Goal: Check status: Check status

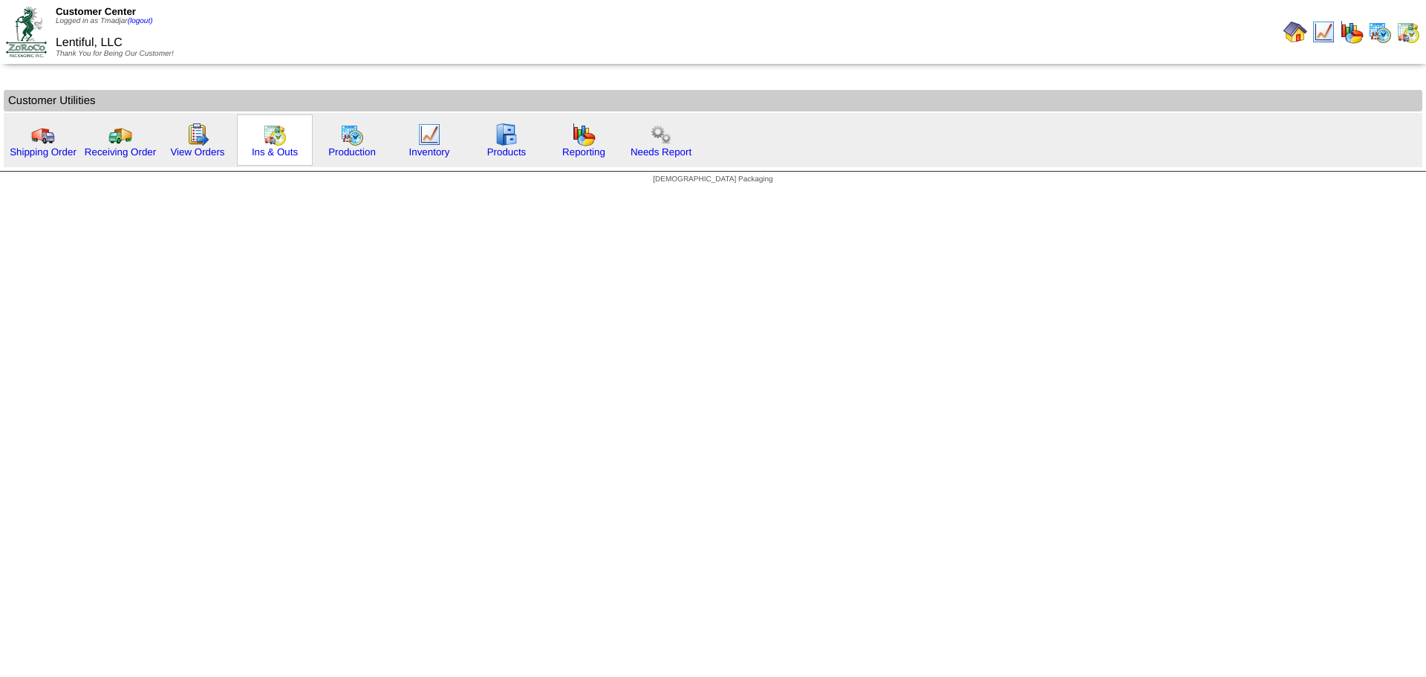
click at [278, 144] on img at bounding box center [275, 135] width 24 height 24
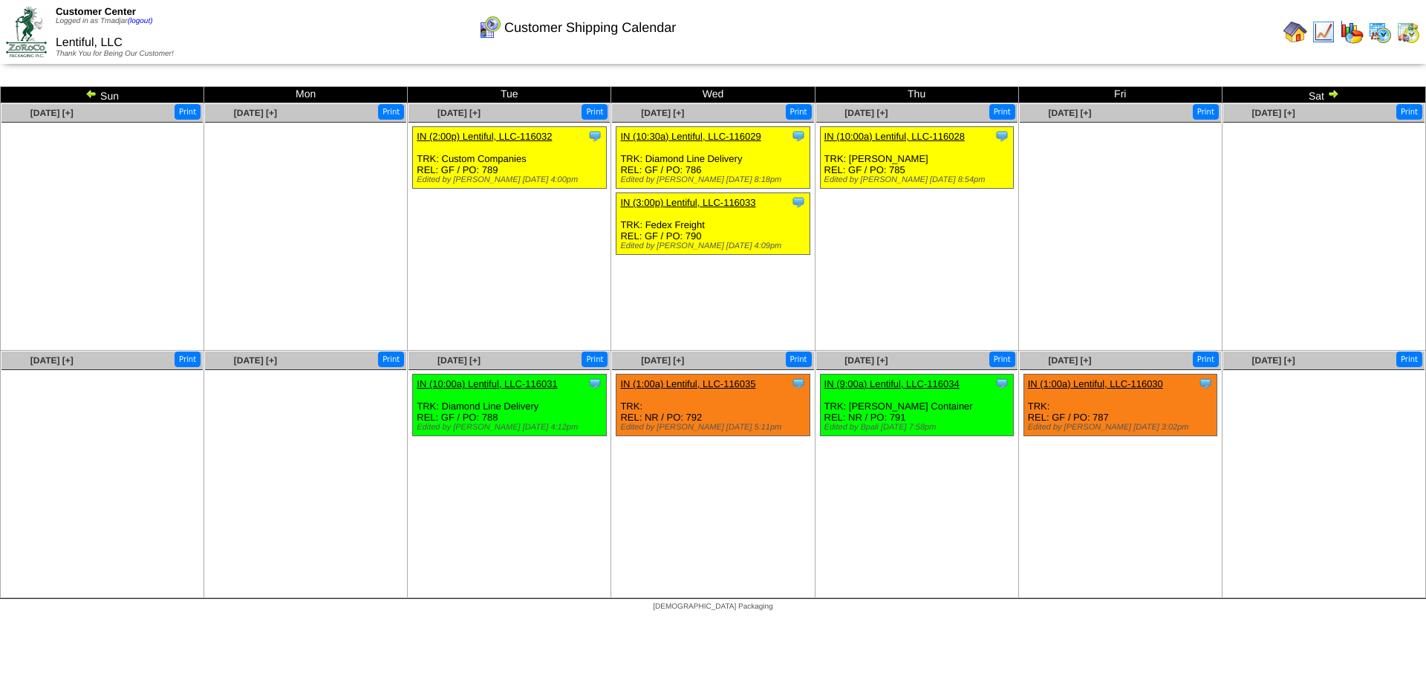
click at [1329, 94] on img at bounding box center [1333, 94] width 12 height 12
